Goal: Navigation & Orientation: Find specific page/section

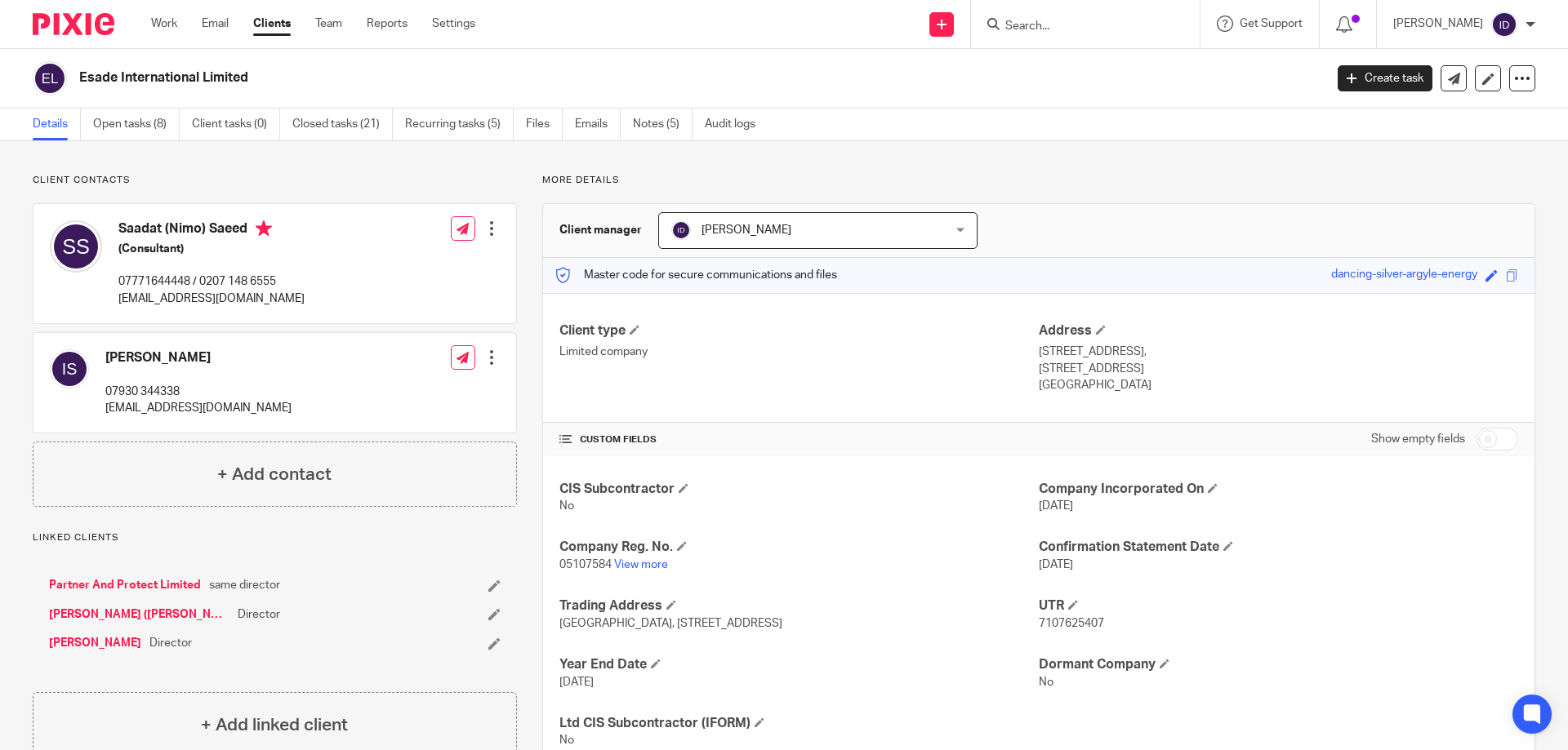
click at [1057, 22] on input "Search" at bounding box center [1077, 27] width 147 height 15
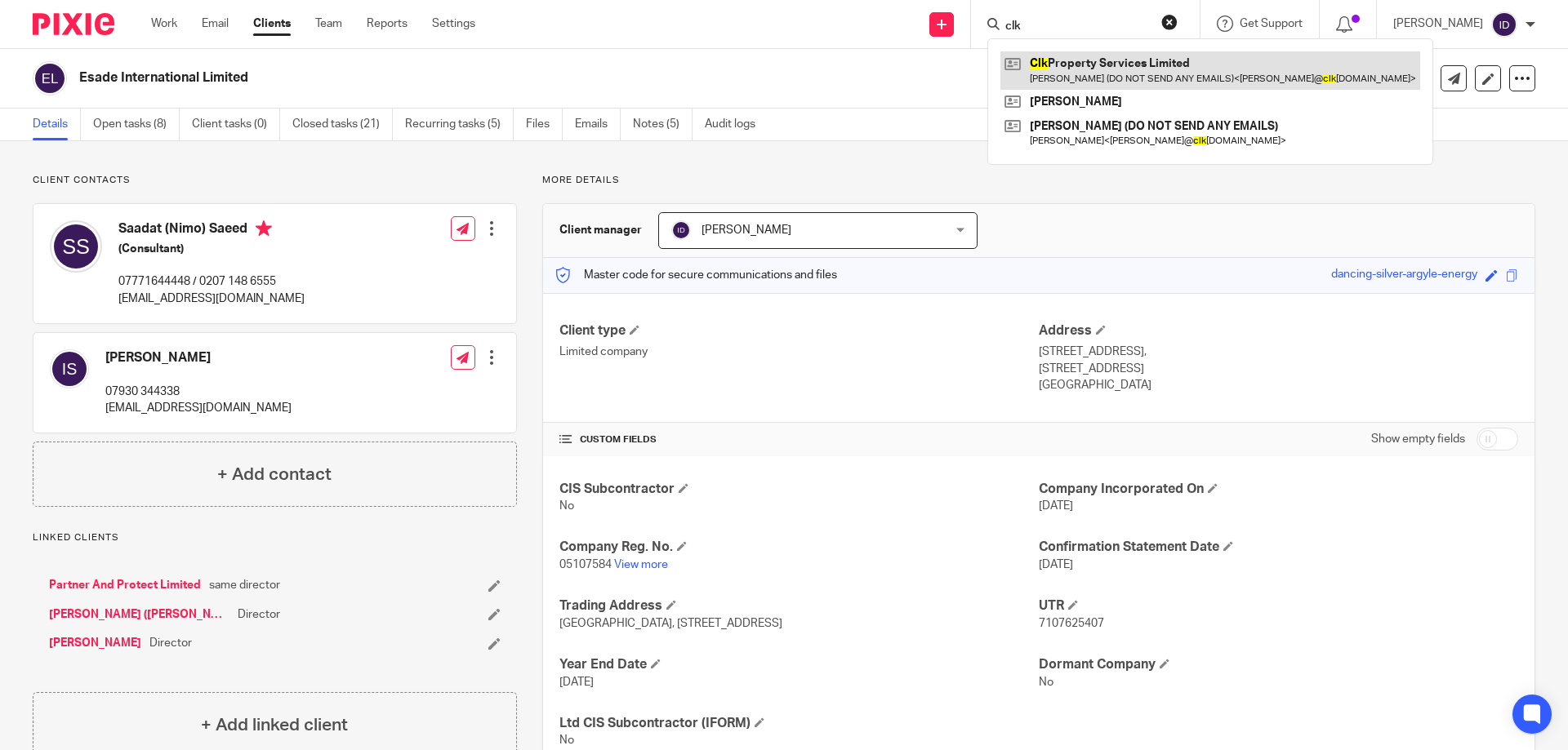
type input "clk"
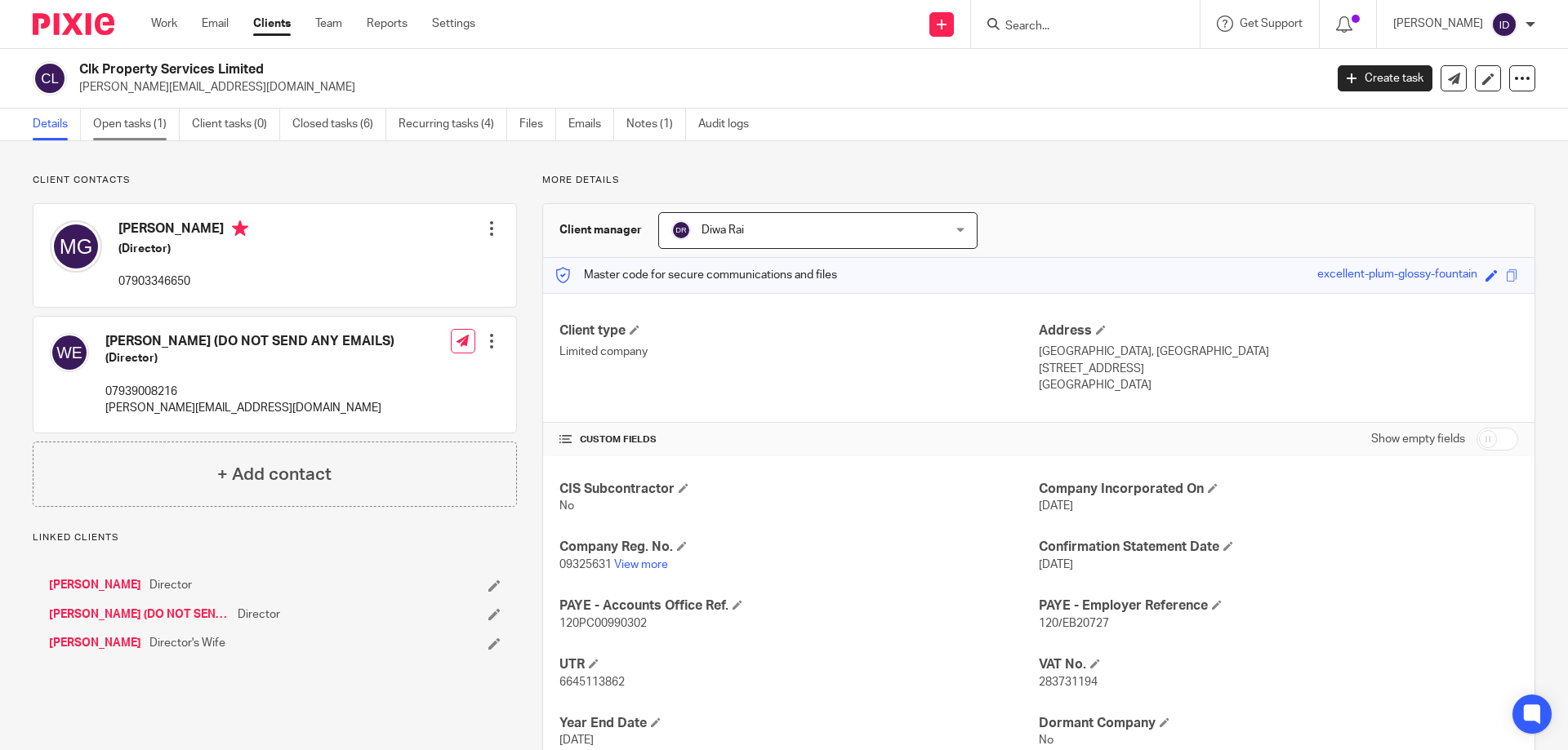
click at [115, 125] on link "Open tasks (1)" at bounding box center [137, 124] width 87 height 32
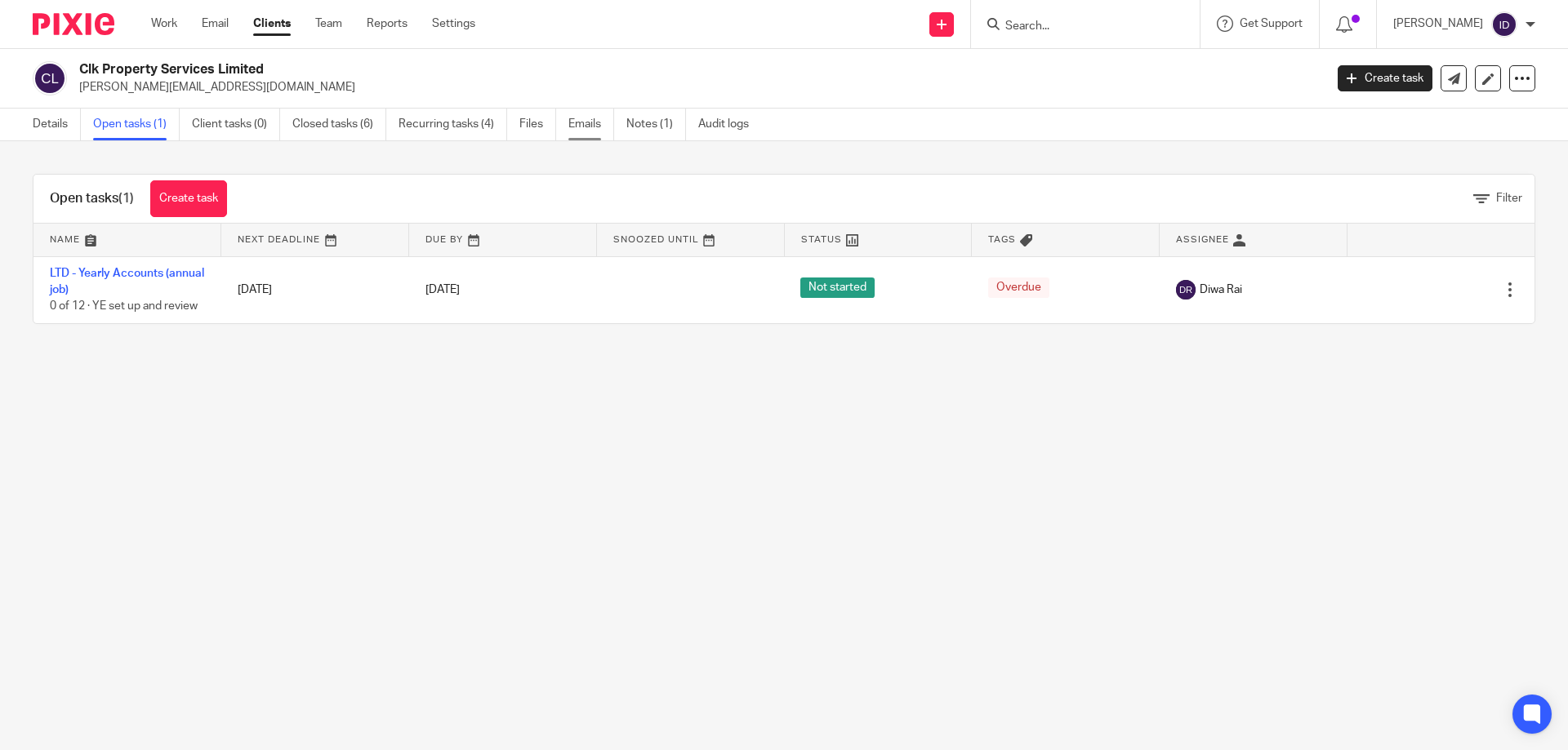
click at [588, 125] on link "Emails" at bounding box center [591, 124] width 46 height 32
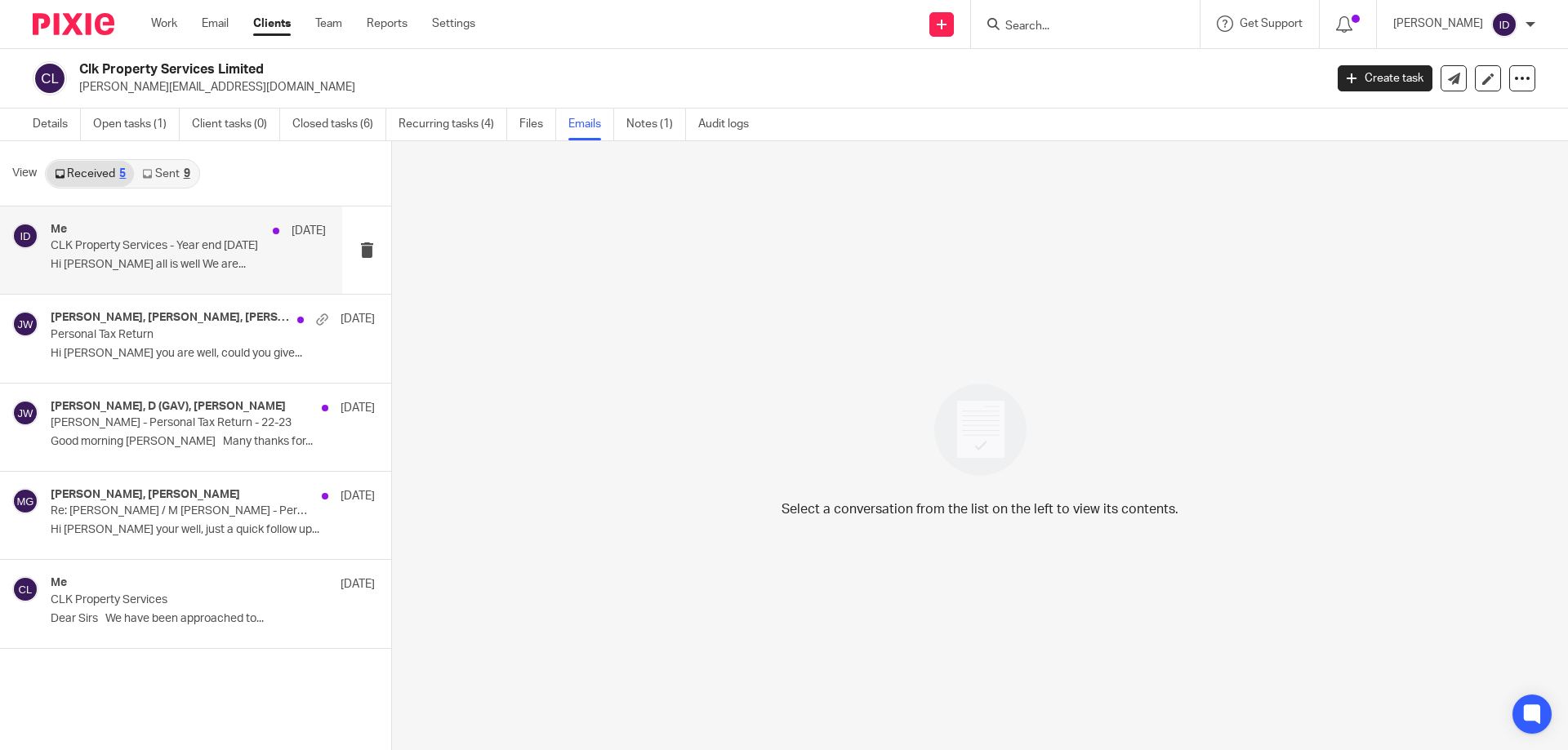
click at [283, 234] on div "Me 1 Sep" at bounding box center [188, 231] width 275 height 16
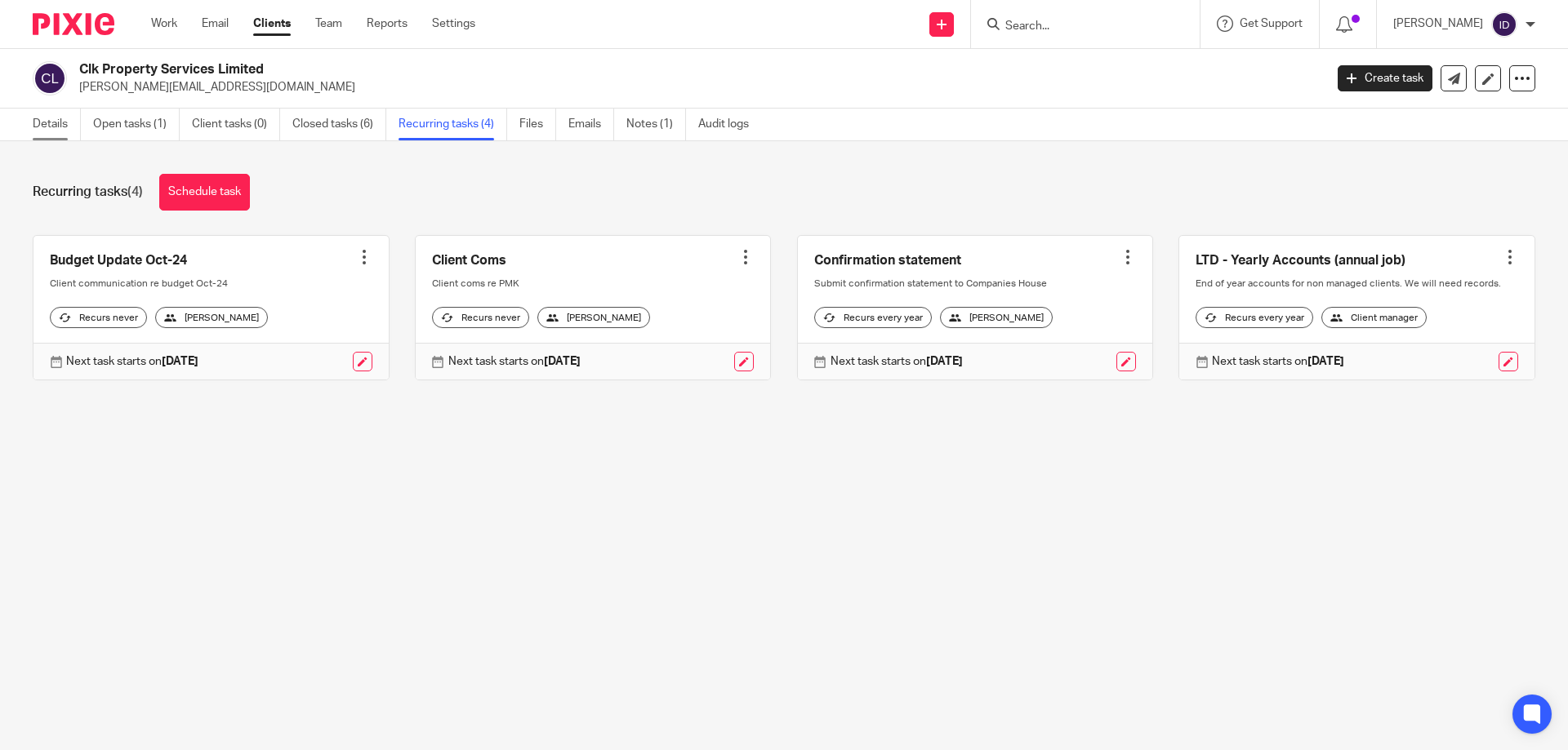
click at [40, 120] on link "Details" at bounding box center [57, 124] width 48 height 32
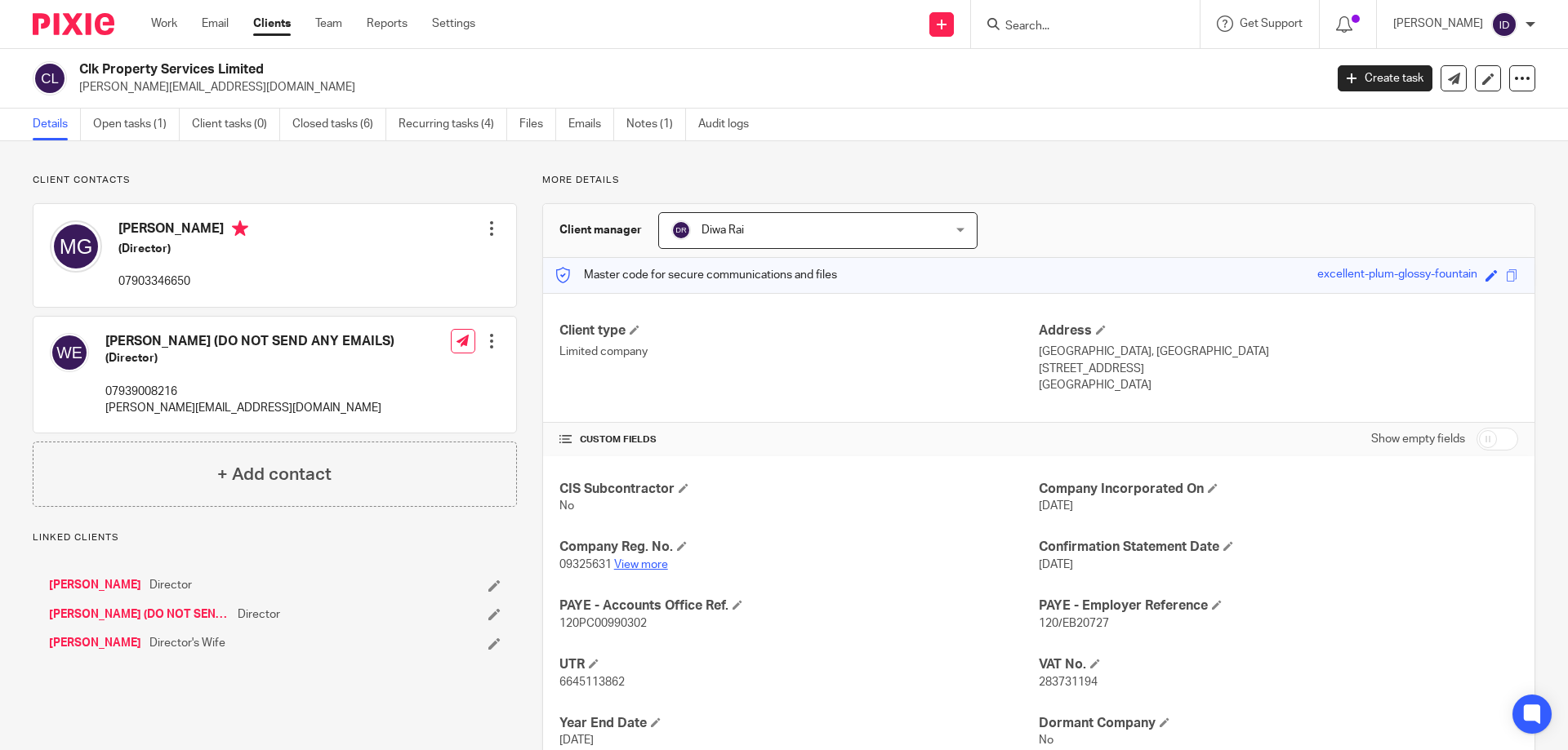
click at [653, 569] on link "View more" at bounding box center [641, 564] width 54 height 11
click at [1107, 22] on input "Search" at bounding box center [1077, 27] width 147 height 15
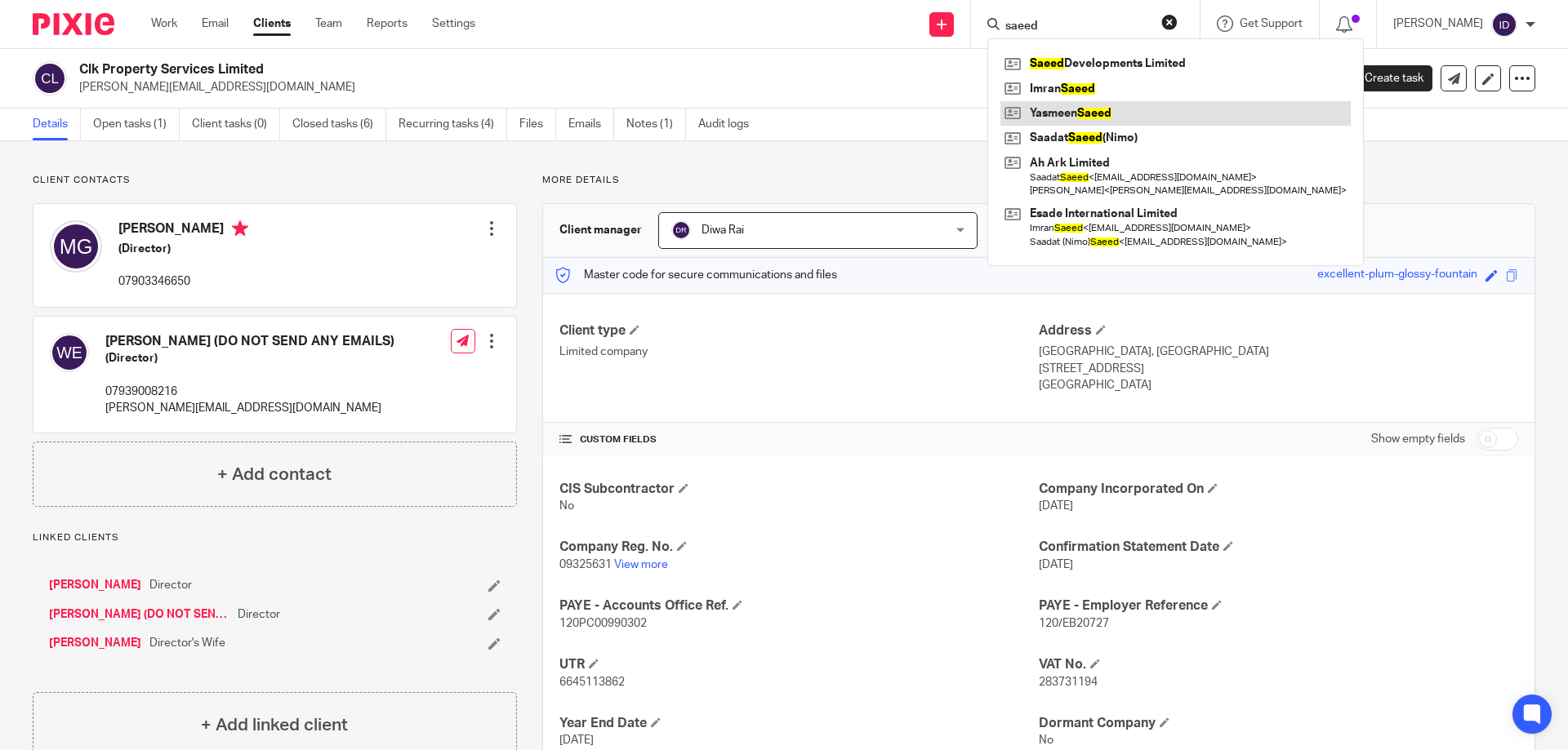
type input "saeed"
click at [1071, 124] on link at bounding box center [1175, 113] width 350 height 24
